Goal: Task Accomplishment & Management: Complete application form

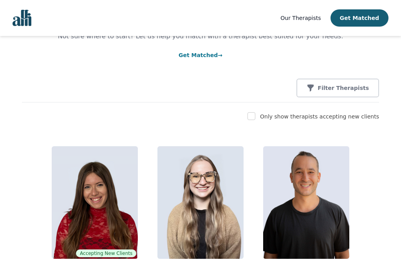
scroll to position [45, 0]
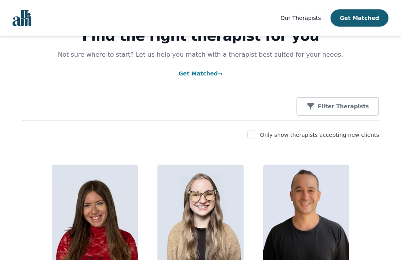
click at [208, 70] on link "Get Matched →" at bounding box center [201, 73] width 44 height 6
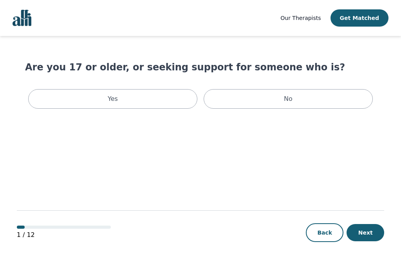
click at [157, 100] on div "Yes" at bounding box center [112, 99] width 169 height 20
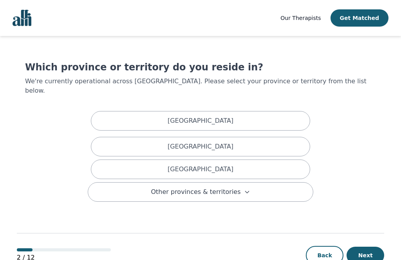
click at [226, 162] on div "[GEOGRAPHIC_DATA]" at bounding box center [200, 170] width 219 height 20
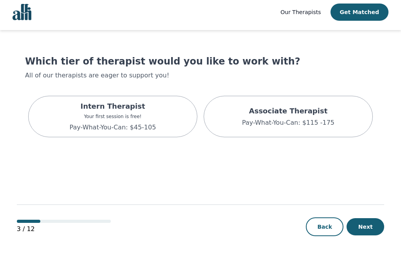
scroll to position [1, 0]
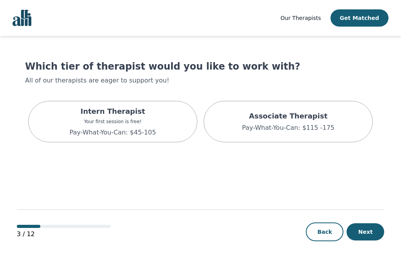
click at [152, 134] on p "Pay-What-You-Can: $45-105" at bounding box center [113, 132] width 87 height 9
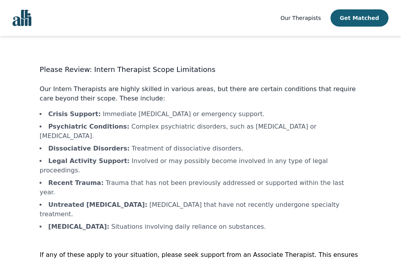
scroll to position [1, 0]
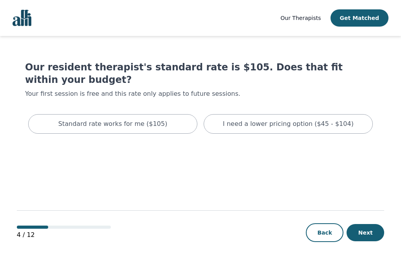
click at [168, 129] on div "Standard rate works for me ($105)" at bounding box center [112, 124] width 169 height 20
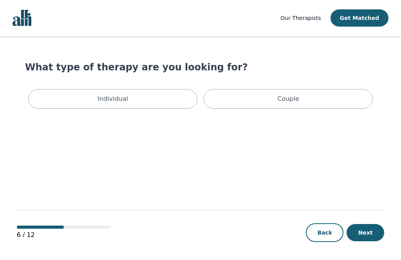
click at [164, 100] on div "Individual" at bounding box center [112, 99] width 169 height 20
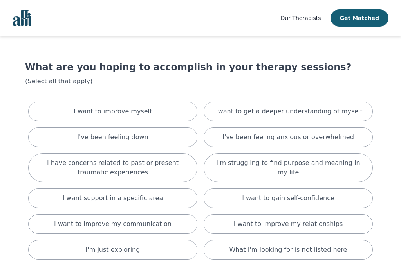
click at [319, 139] on p "I've been feeling anxious or overwhelmed" at bounding box center [288, 137] width 132 height 9
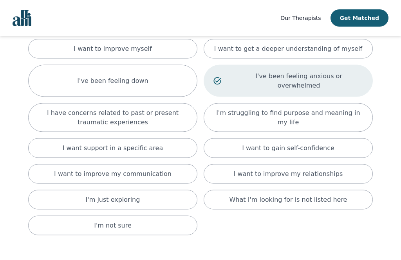
scroll to position [65, 0]
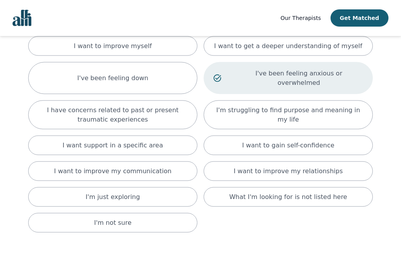
click at [154, 143] on div "I want support in a specific area" at bounding box center [112, 146] width 169 height 20
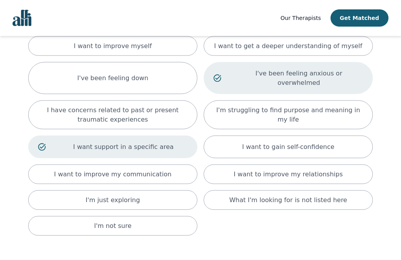
scroll to position [66, 0]
click at [166, 49] on div "I want to improve myself" at bounding box center [112, 46] width 169 height 20
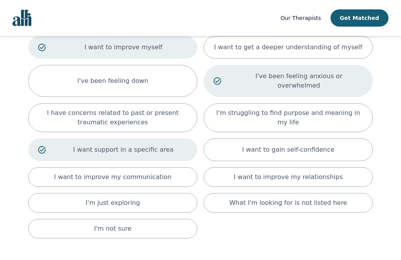
click at [154, 79] on div "I've been feeling down" at bounding box center [112, 81] width 169 height 32
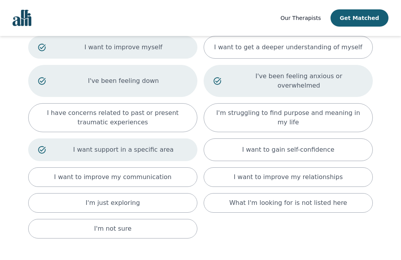
scroll to position [95, 0]
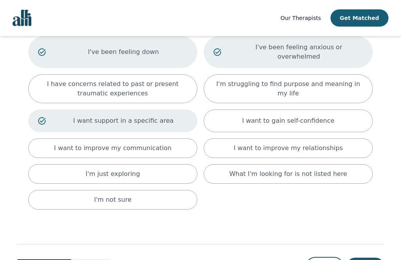
click at [349, 164] on div "What I'm looking for is not listed here" at bounding box center [288, 174] width 169 height 20
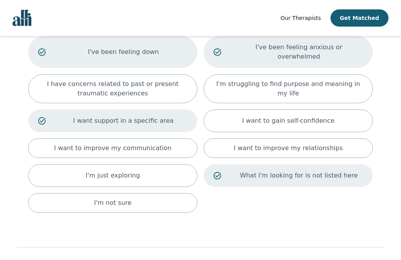
click at [349, 171] on p "What I'm looking for is not listed here" at bounding box center [298, 175] width 128 height 9
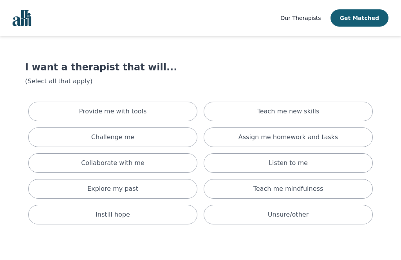
click at [143, 159] on div "Collaborate with me" at bounding box center [112, 163] width 169 height 20
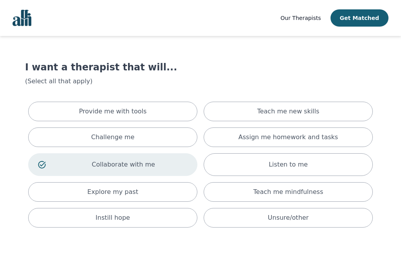
click at [322, 167] on div "Listen to me" at bounding box center [288, 164] width 169 height 23
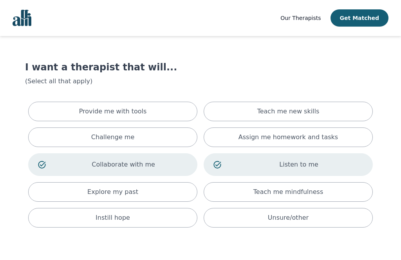
click at [326, 193] on div "Teach me mindfulness" at bounding box center [288, 192] width 169 height 20
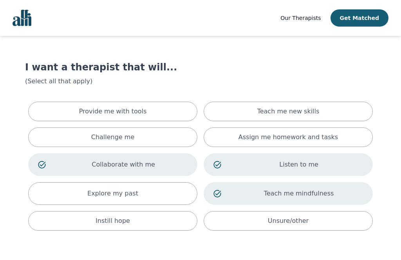
scroll to position [31, 0]
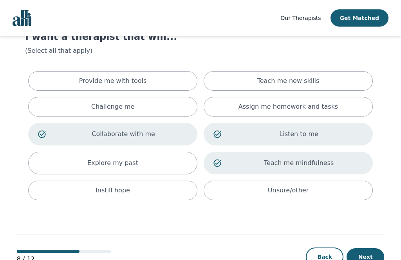
click at [367, 260] on button "Next" at bounding box center [365, 257] width 38 height 17
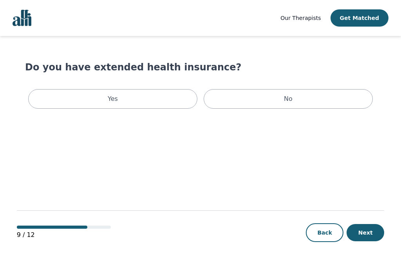
click at [152, 105] on div "Yes" at bounding box center [112, 99] width 169 height 20
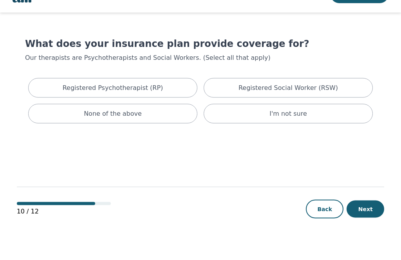
scroll to position [24, 0]
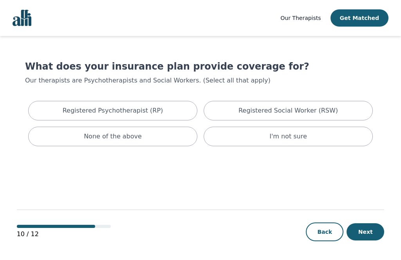
click at [172, 101] on div "Registered Psychotherapist (RP)" at bounding box center [112, 111] width 169 height 20
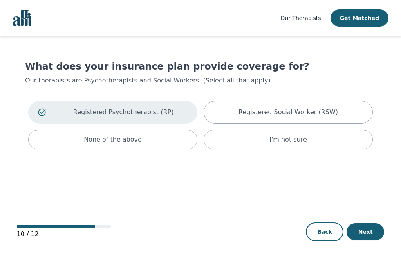
click at [368, 231] on button "Next" at bounding box center [365, 232] width 38 height 17
